Goal: Check status: Check status

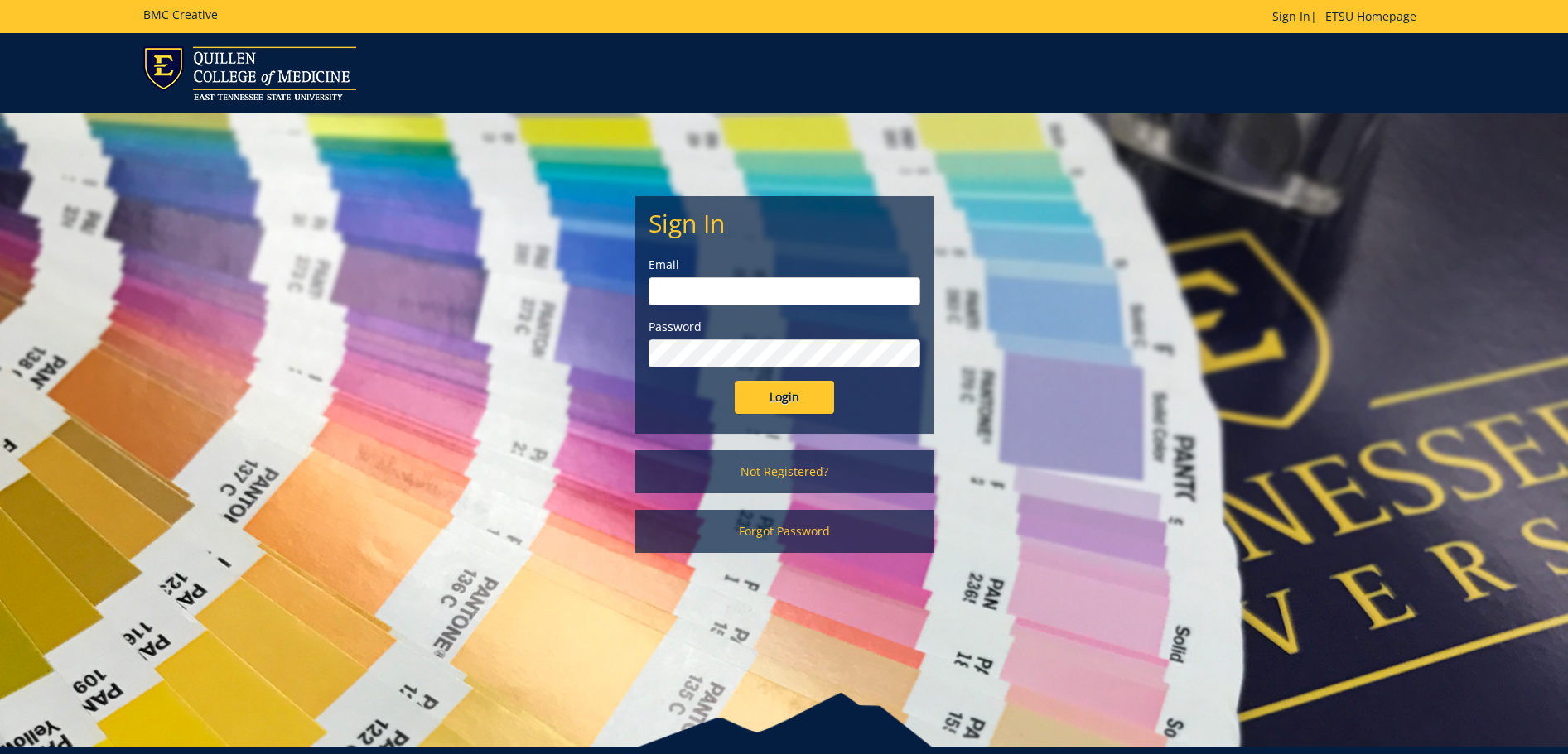
type input "[EMAIL_ADDRESS][DOMAIN_NAME]"
click at [798, 399] on input "Login" at bounding box center [784, 398] width 99 height 33
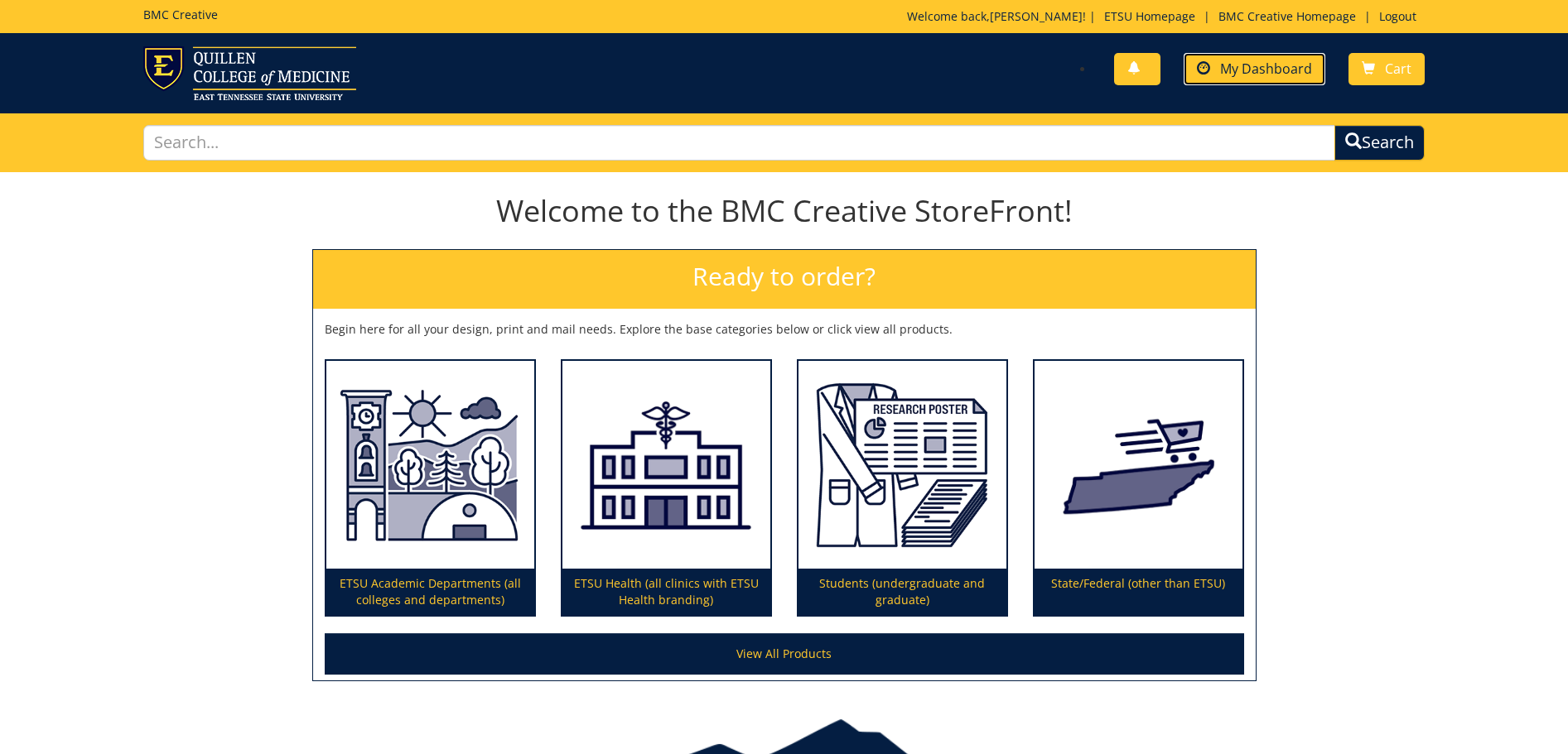
click at [1209, 62] on span at bounding box center [1203, 68] width 13 height 13
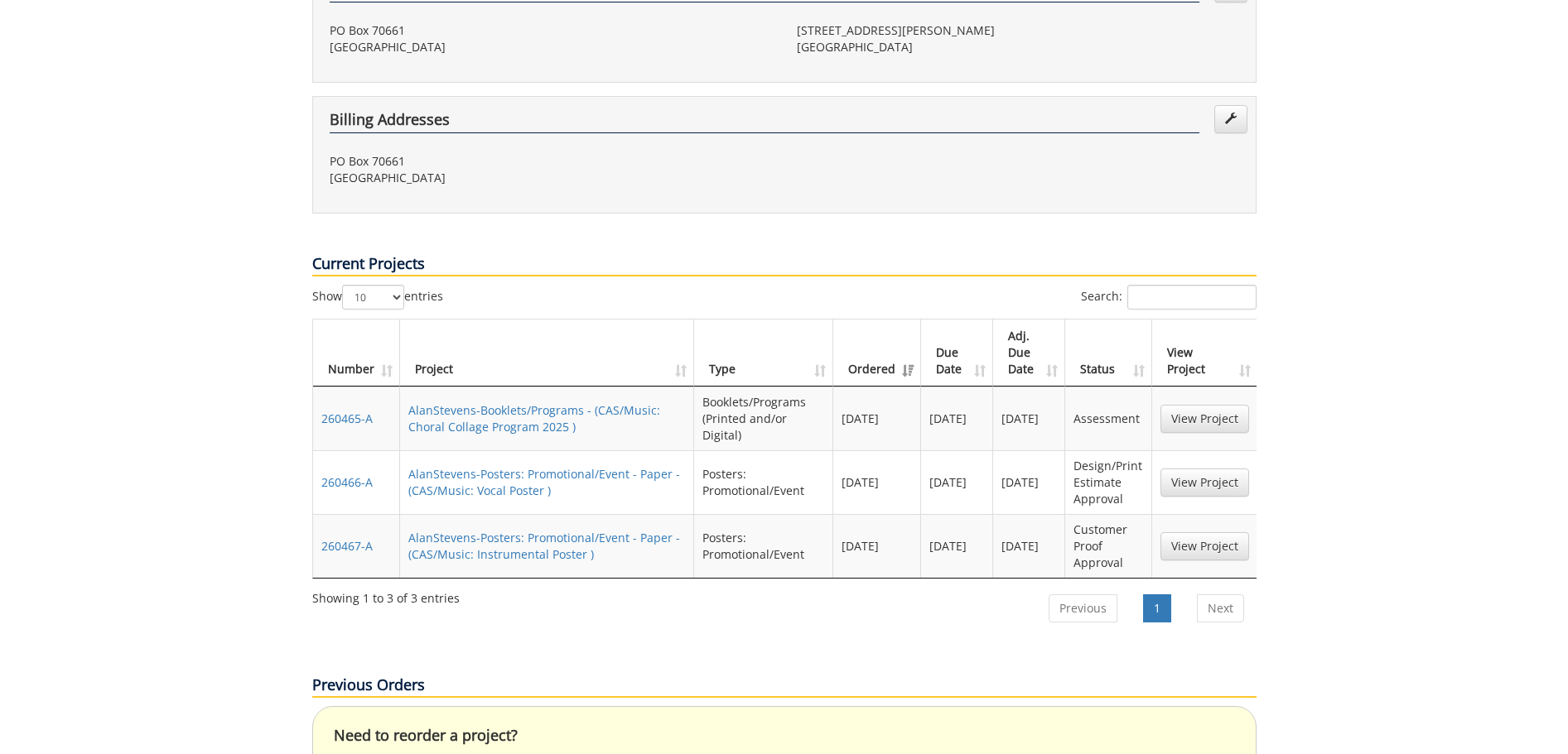
scroll to position [497, 0]
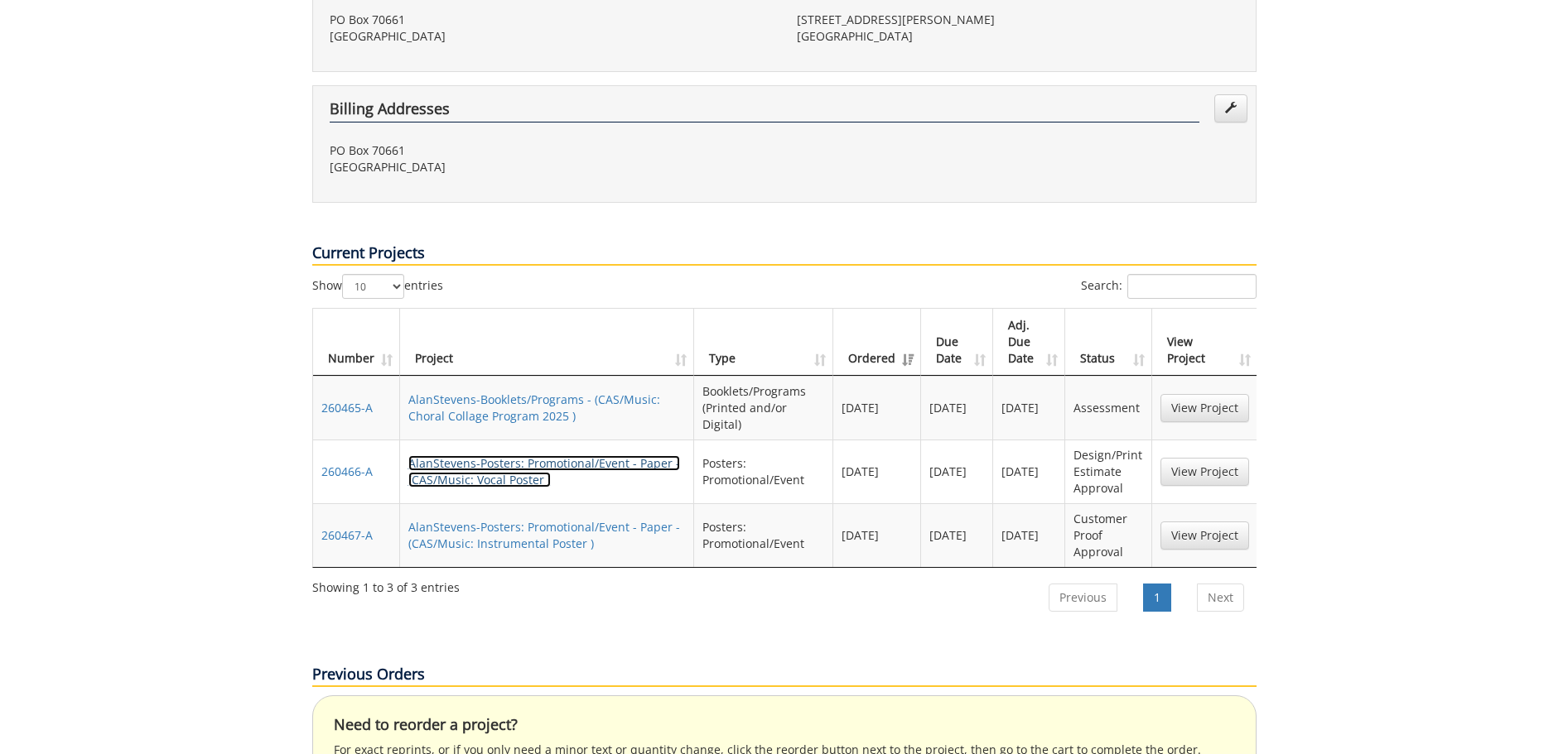
click at [506, 455] on link "AlanStevens-Posters: Promotional/Event - Paper - (CAS/Music: Vocal Poster )" at bounding box center [544, 471] width 272 height 32
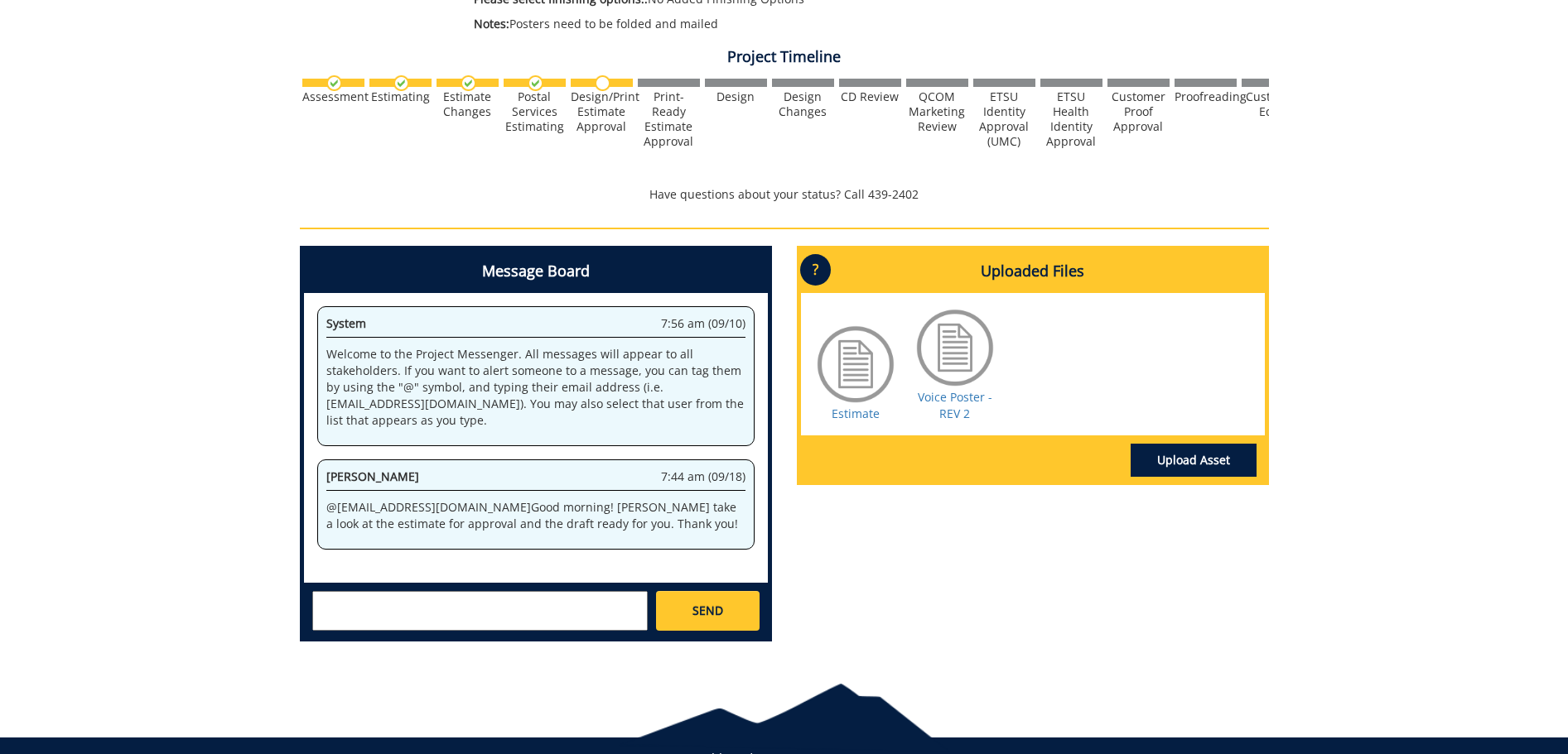
scroll to position [573, 0]
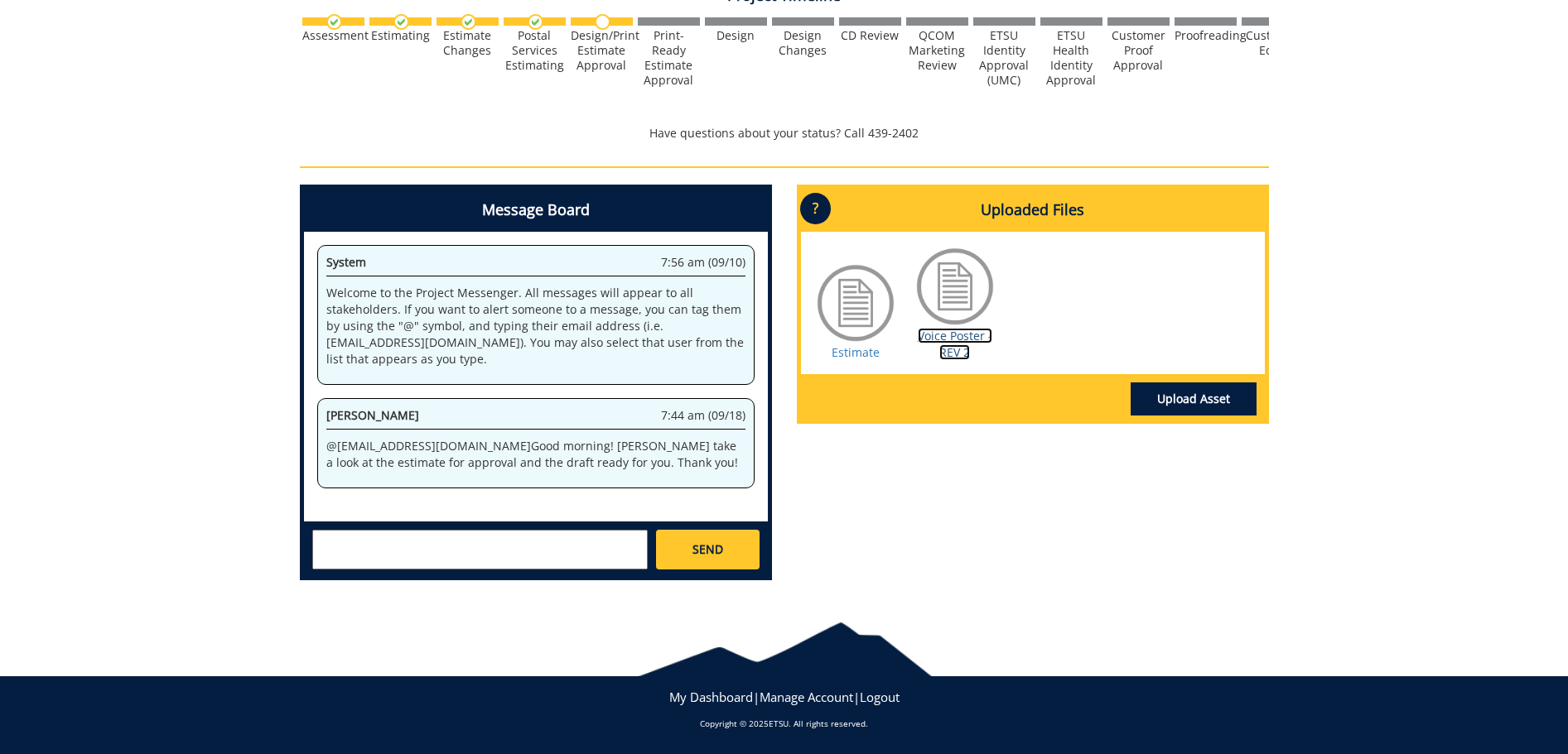
click at [942, 352] on link "Voice Poster - REV 2" at bounding box center [955, 343] width 75 height 32
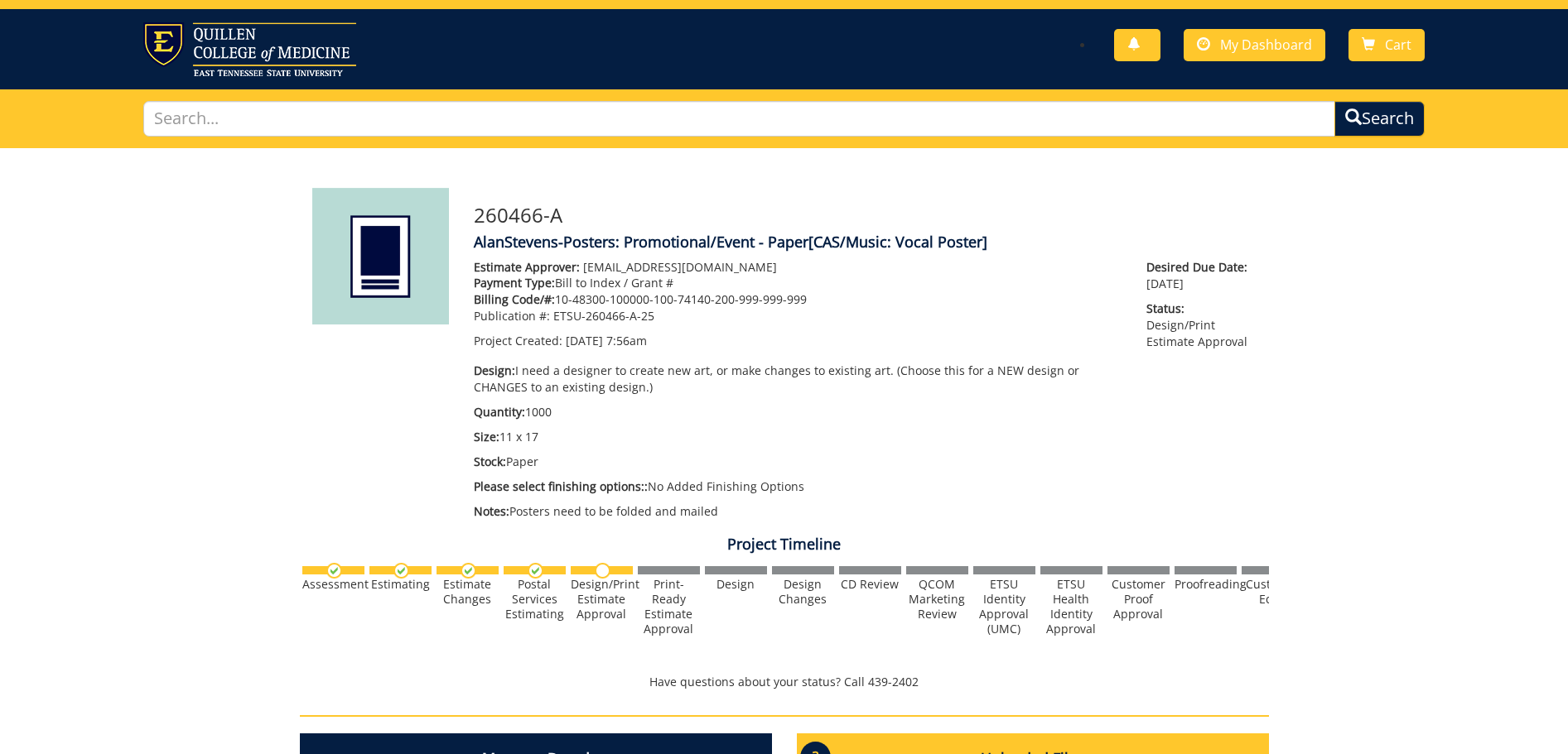
scroll to position [0, 0]
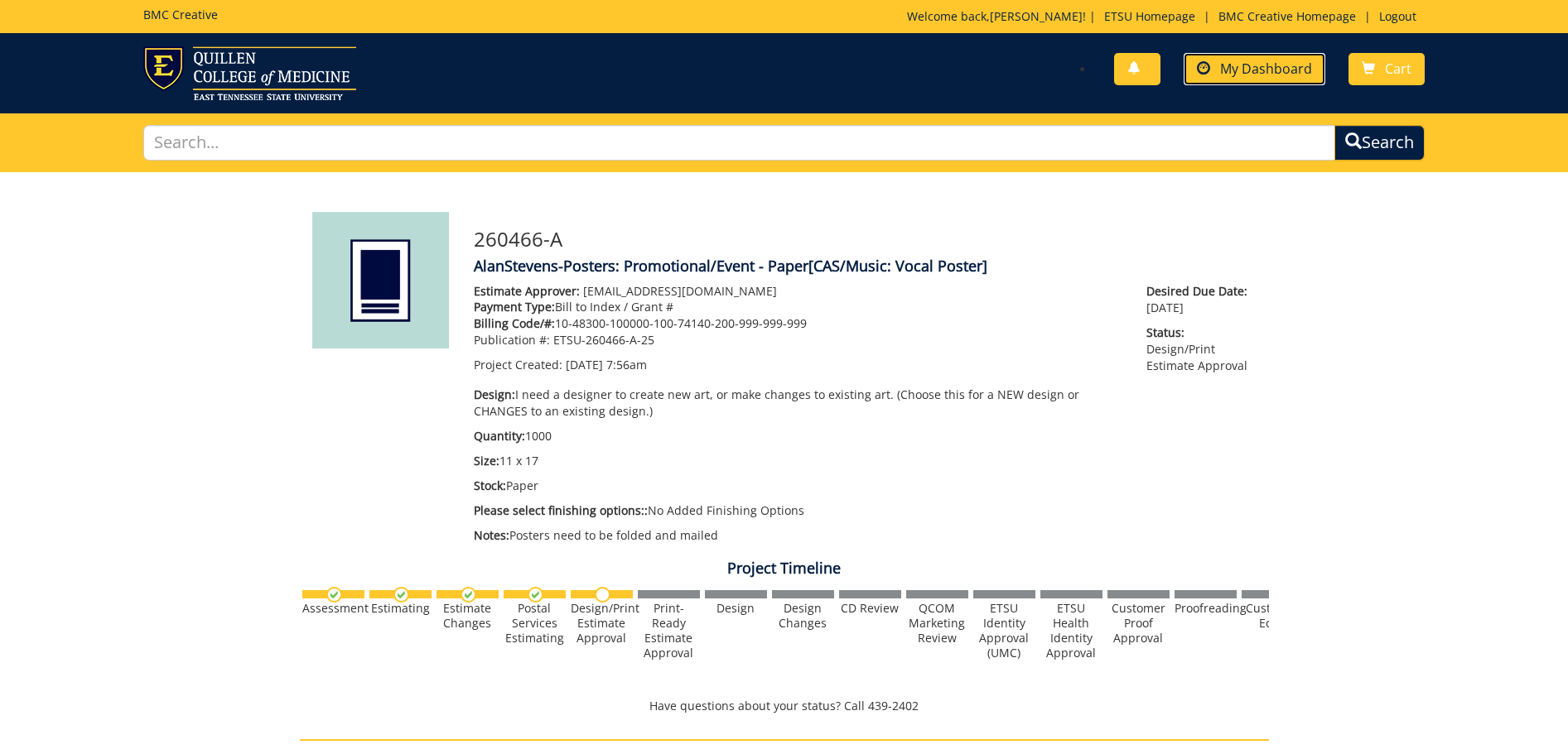
click at [1283, 75] on span "My Dashboard" at bounding box center [1266, 68] width 92 height 19
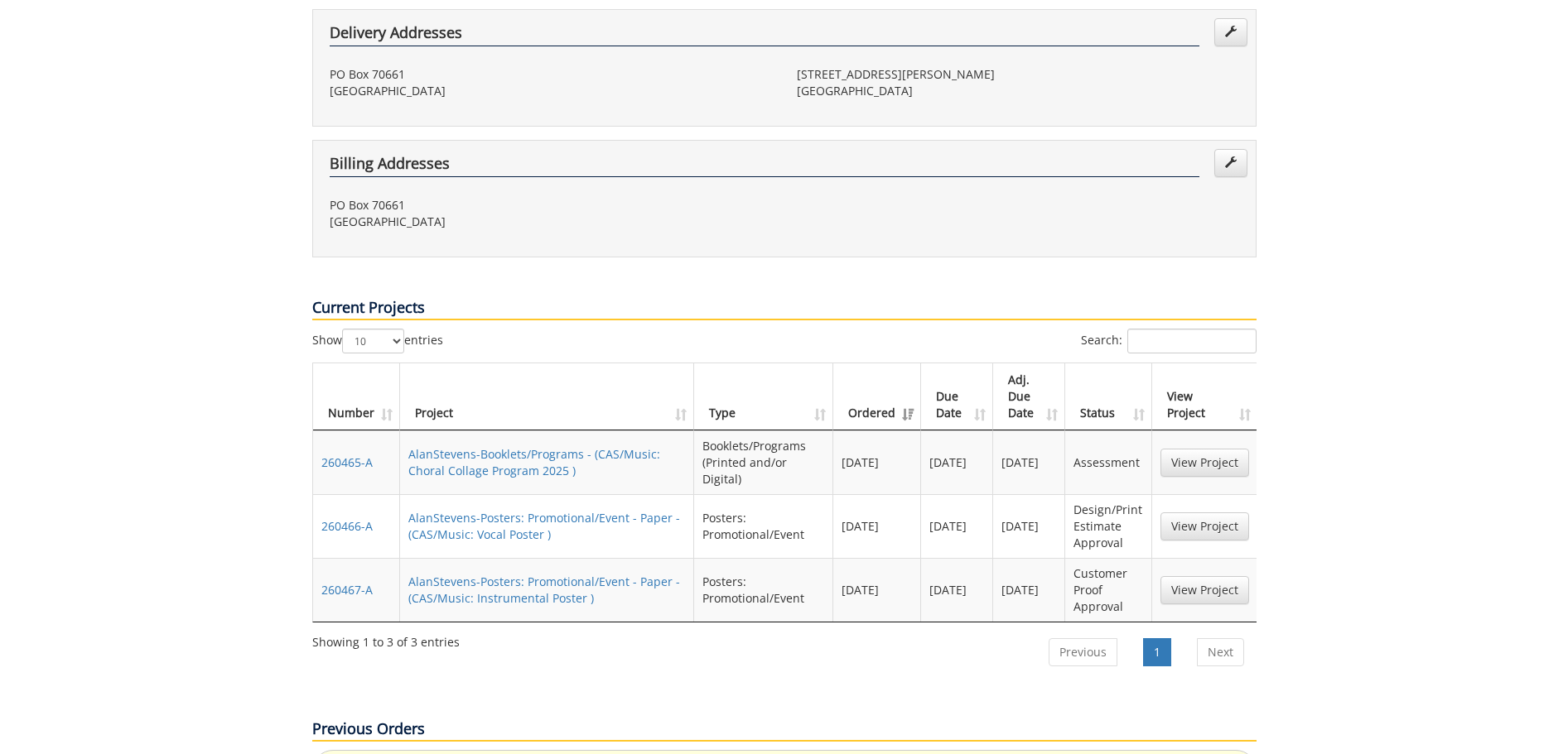
scroll to position [580, 0]
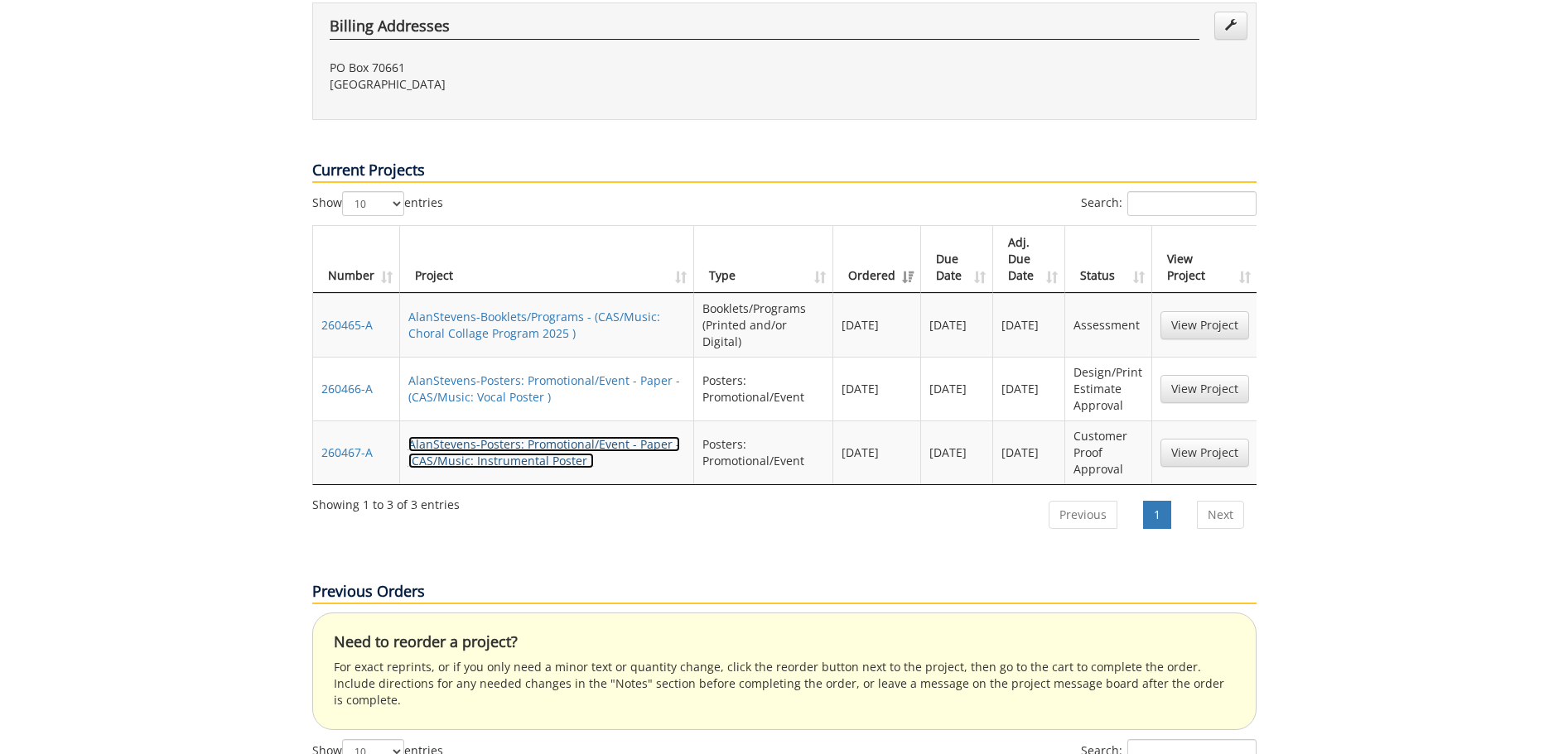
click at [486, 437] on link "AlanStevens-Posters: Promotional/Event - Paper - (CAS/Music: Instrumental Poste…" at bounding box center [544, 452] width 272 height 32
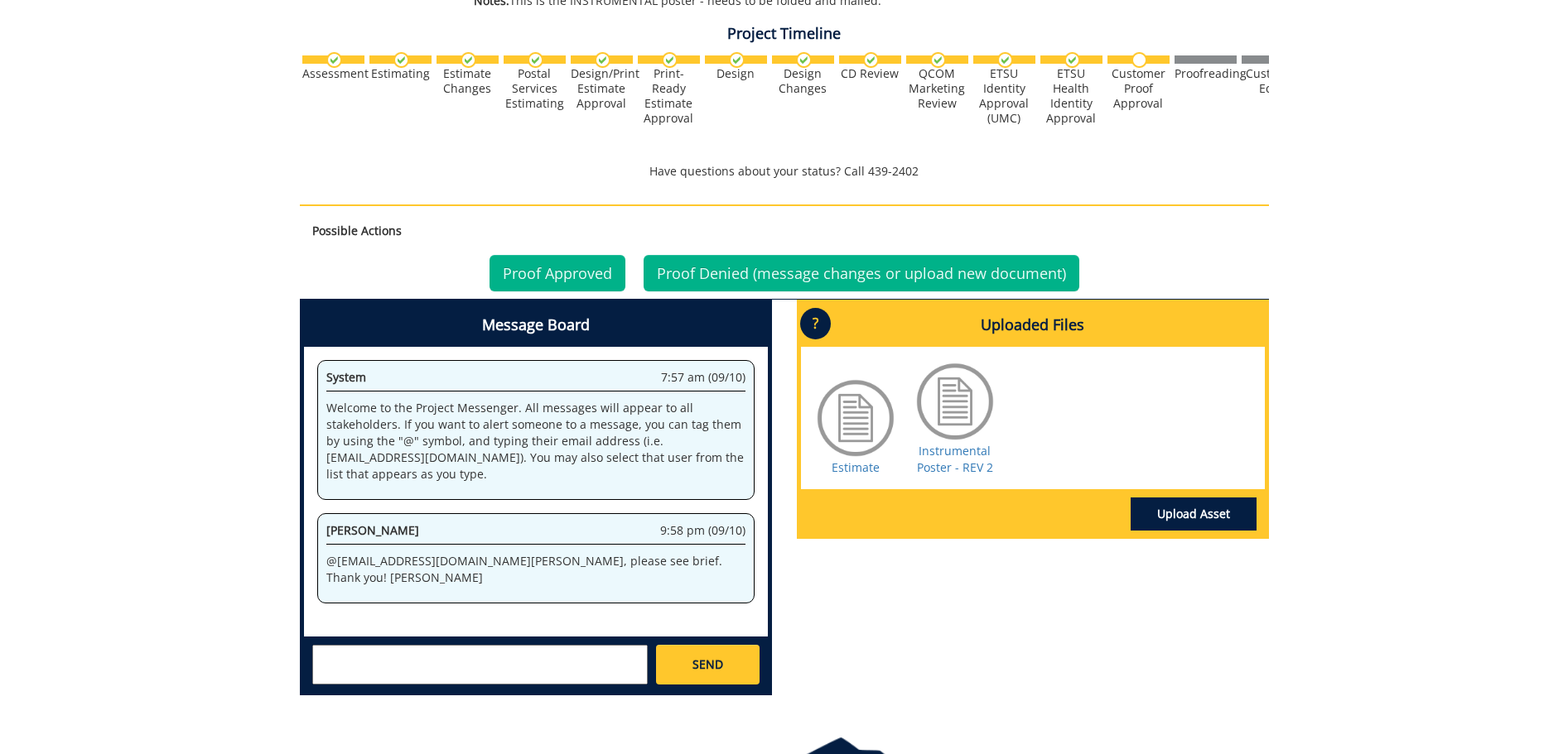
scroll to position [580, 0]
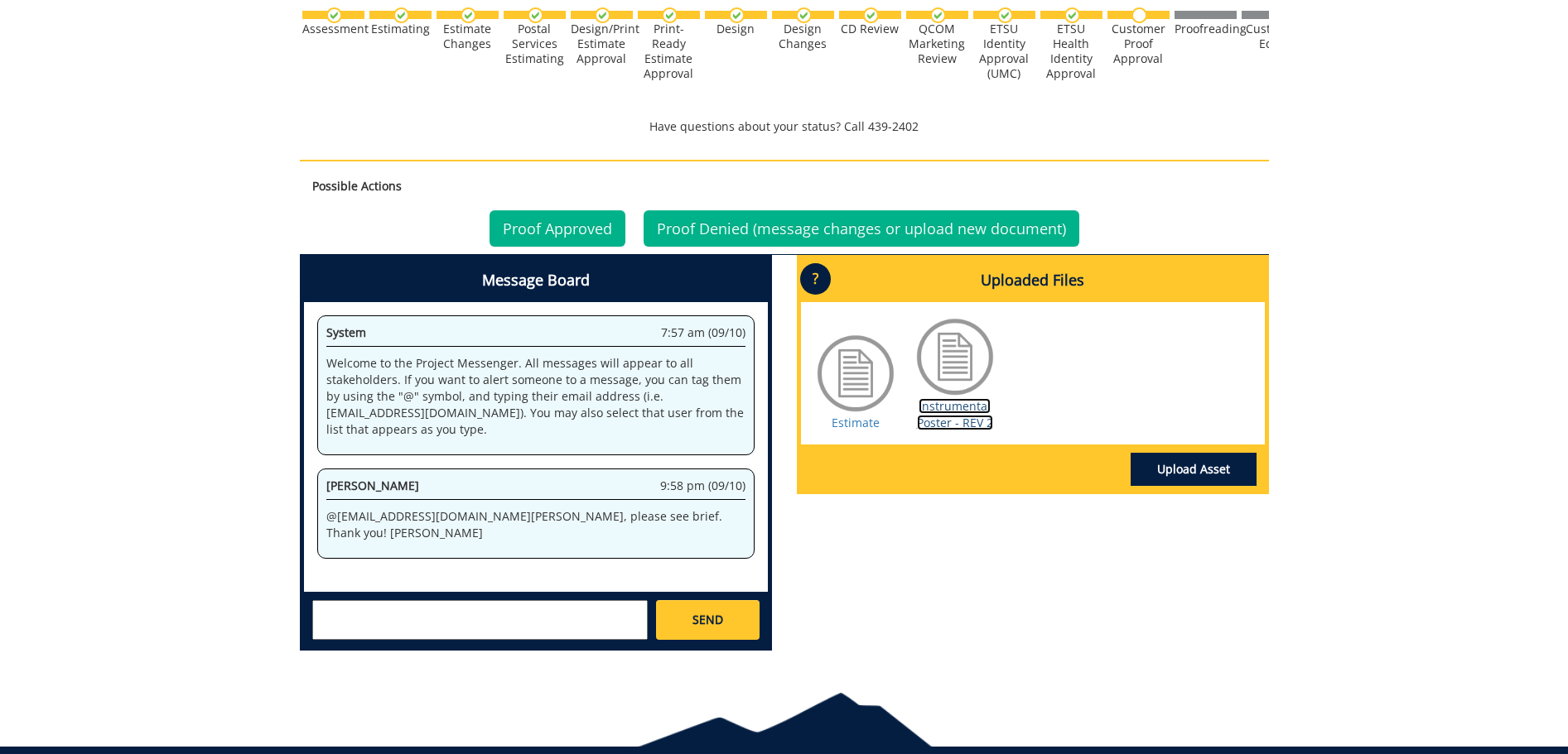
click at [972, 415] on link "Instrumental Poster - REV 2" at bounding box center [955, 414] width 76 height 32
click at [577, 218] on link "Proof Approved" at bounding box center [557, 228] width 136 height 36
